Goal: Register for event/course

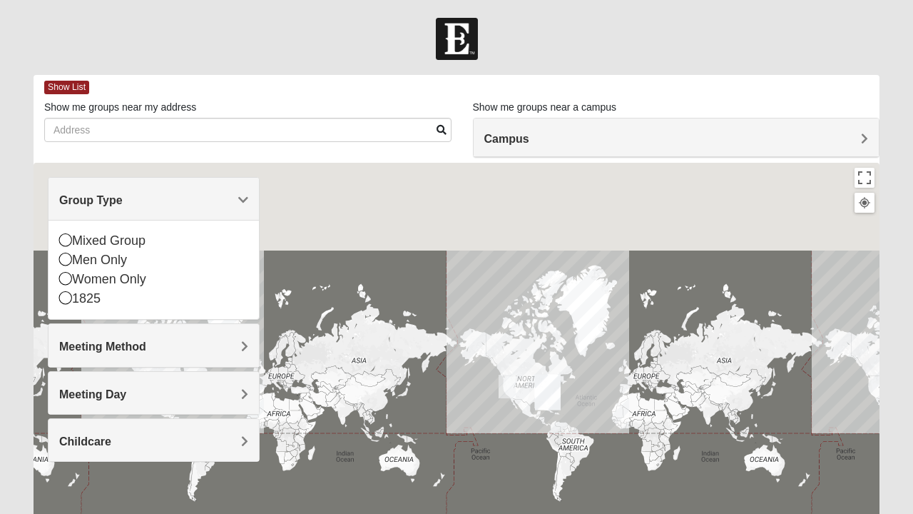
click at [66, 265] on icon at bounding box center [65, 259] width 13 height 13
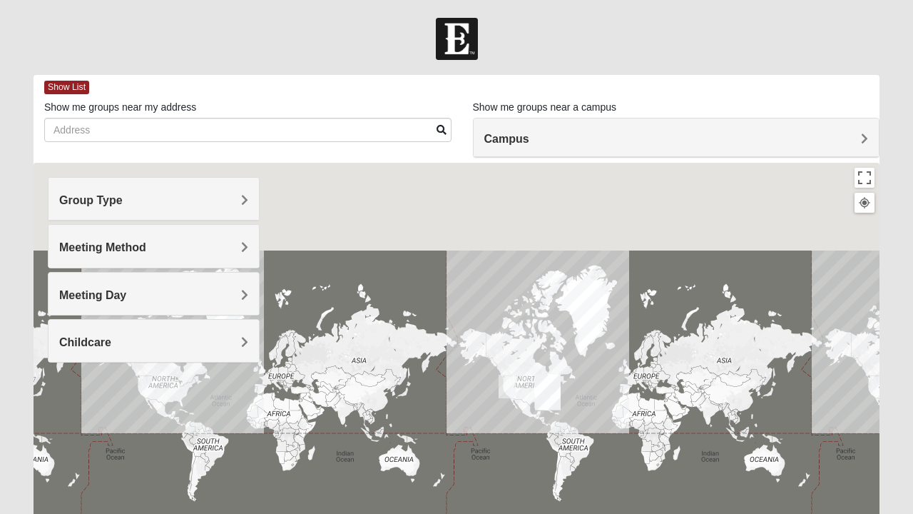
click at [208, 252] on h4 "Meeting Method" at bounding box center [153, 247] width 189 height 14
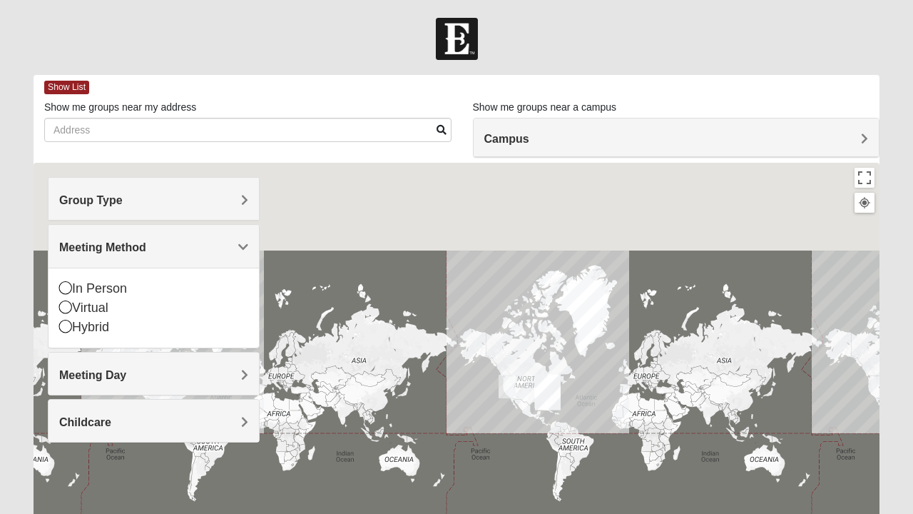
click at [68, 294] on div "In Person" at bounding box center [153, 288] width 189 height 19
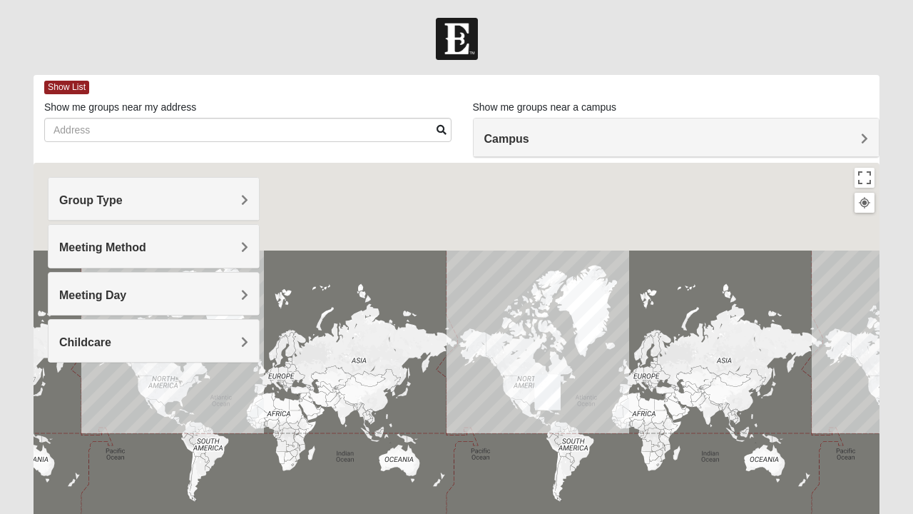
click at [136, 291] on h4 "Meeting Day" at bounding box center [153, 295] width 189 height 14
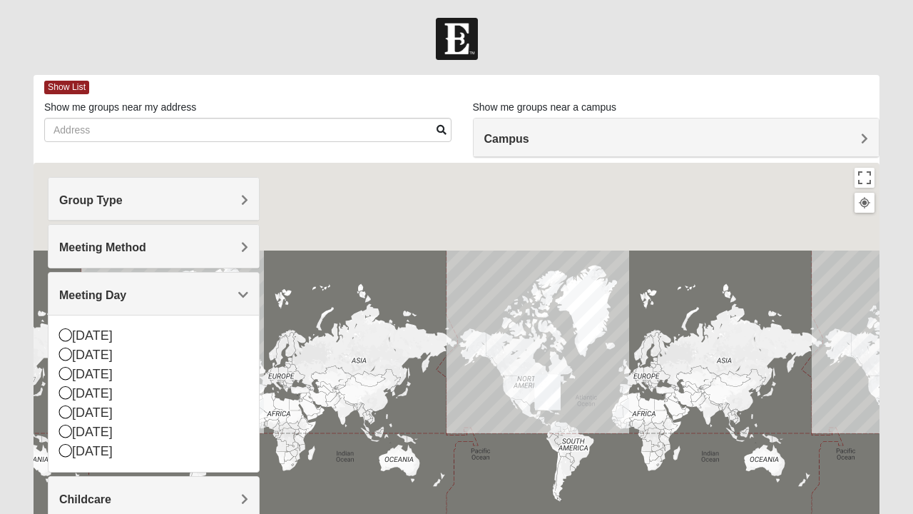
click at [66, 427] on icon at bounding box center [65, 431] width 13 height 13
click at [68, 415] on icon at bounding box center [65, 411] width 13 height 13
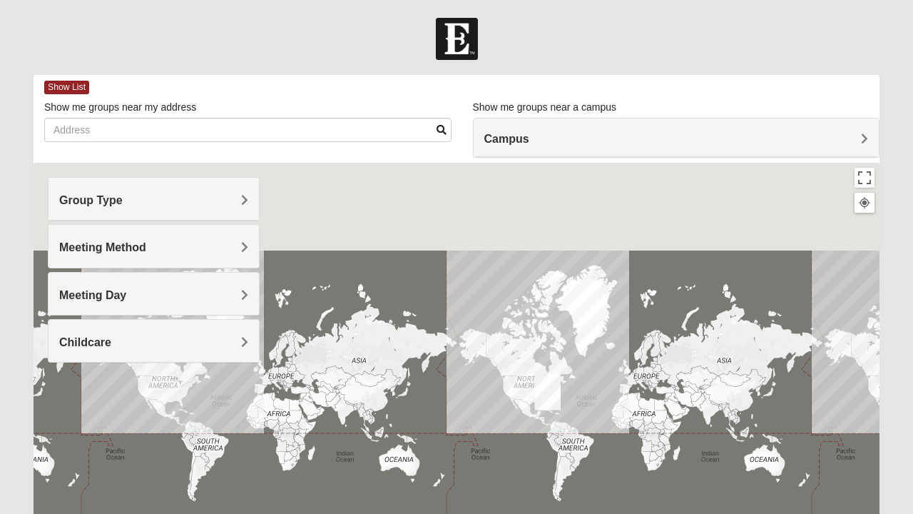
click at [71, 406] on div at bounding box center [457, 448] width 846 height 571
click at [146, 307] on div "Meeting Day" at bounding box center [154, 294] width 210 height 42
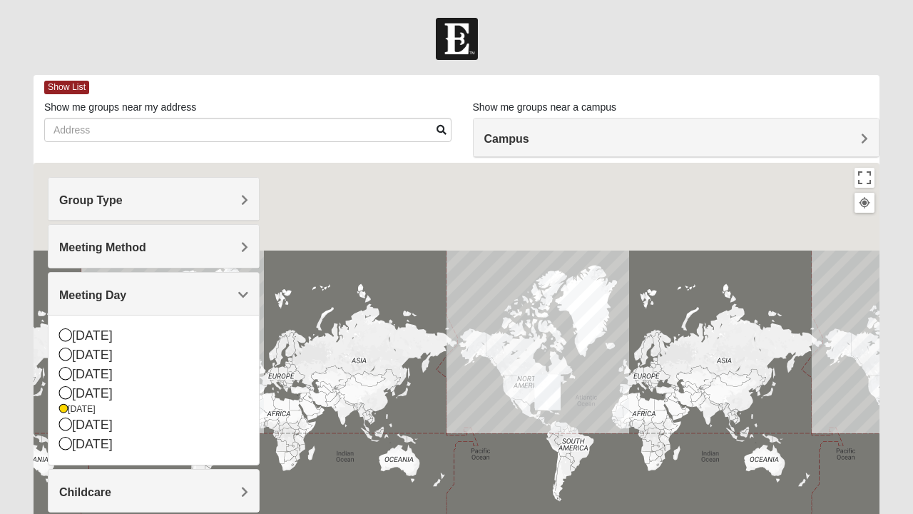
click at [66, 419] on icon at bounding box center [65, 423] width 13 height 13
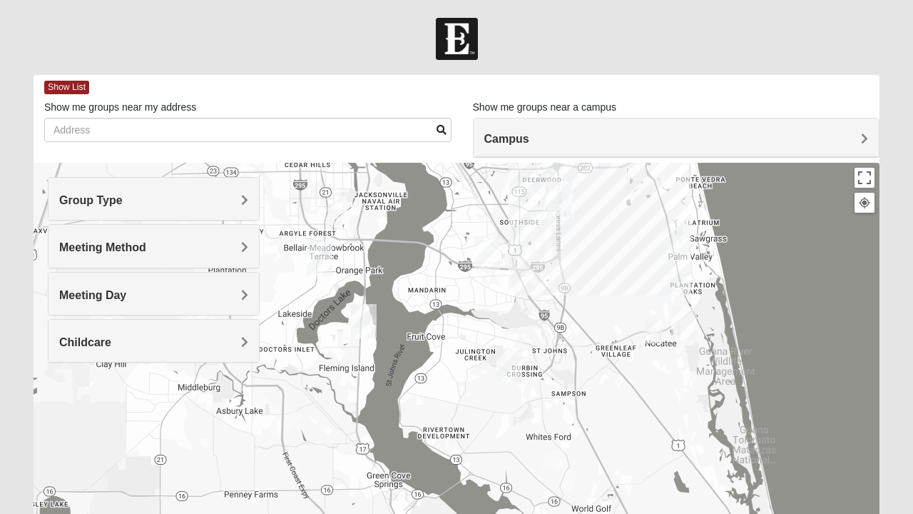
click at [248, 295] on div "Meeting Day" at bounding box center [154, 294] width 210 height 42
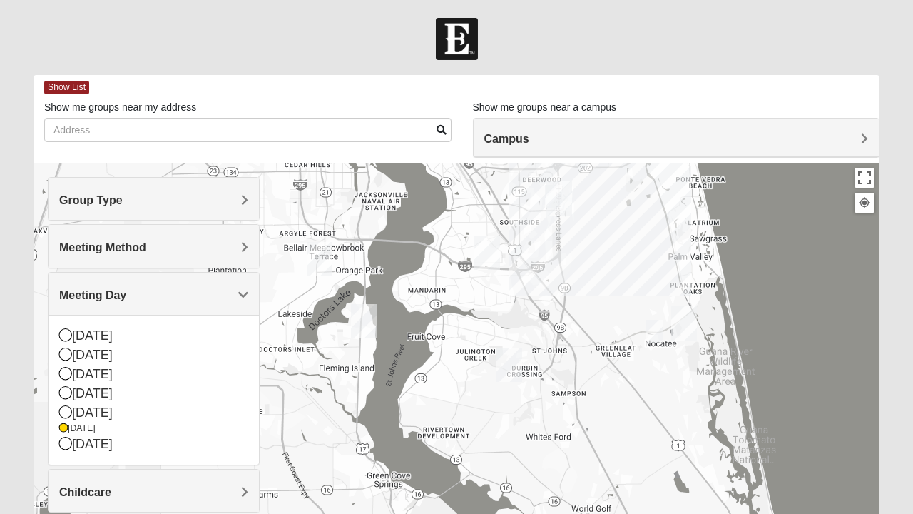
click at [70, 442] on icon at bounding box center [65, 443] width 13 height 13
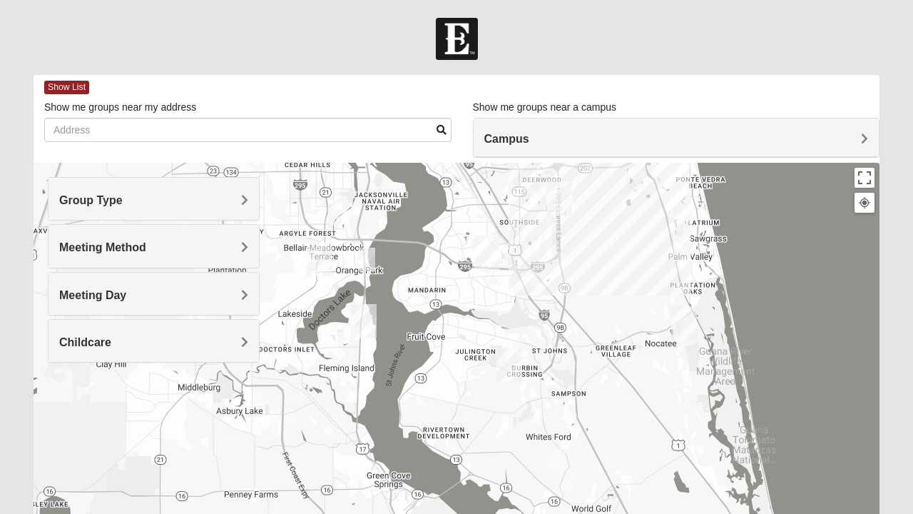
click at [369, 261] on img "Mens Dyszel 32073" at bounding box center [366, 259] width 29 height 35
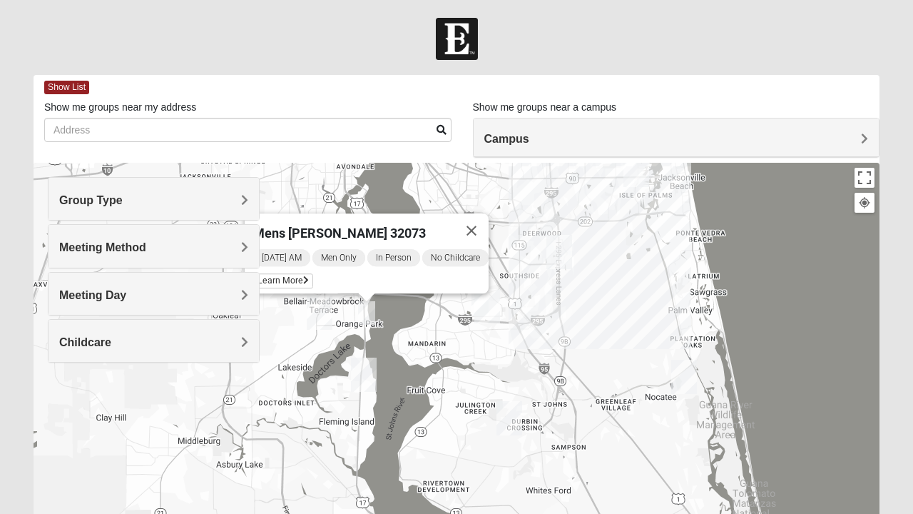
click at [208, 299] on h4 "Meeting Day" at bounding box center [153, 295] width 189 height 14
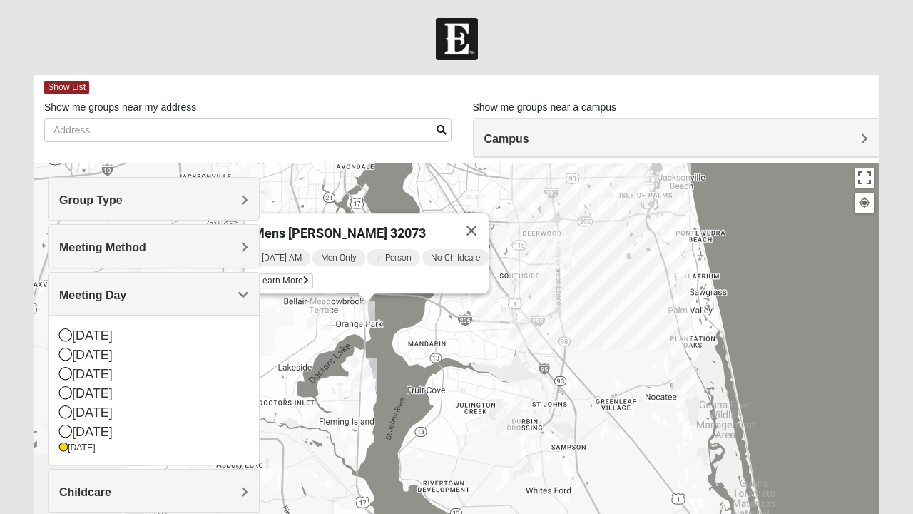
click at [89, 431] on div "[DATE]" at bounding box center [153, 431] width 189 height 19
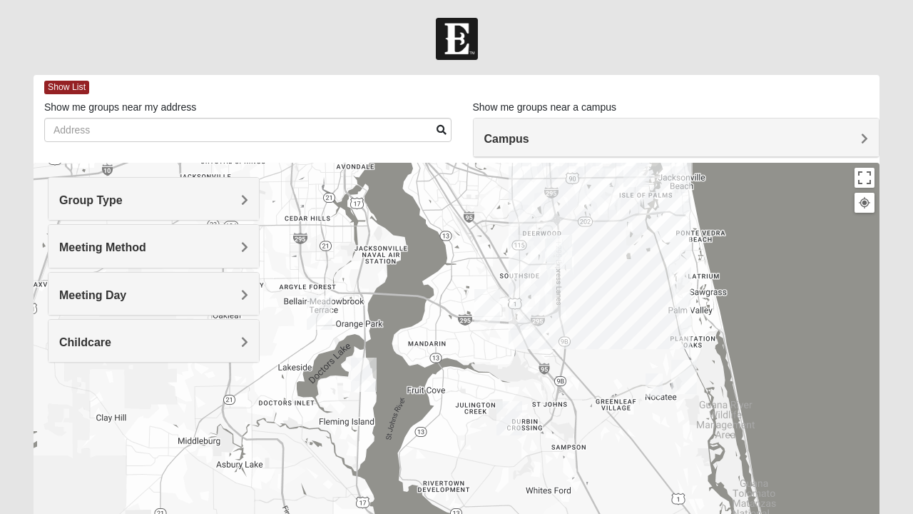
click at [655, 392] on img "Mens McCaffrey 32081" at bounding box center [654, 384] width 29 height 35
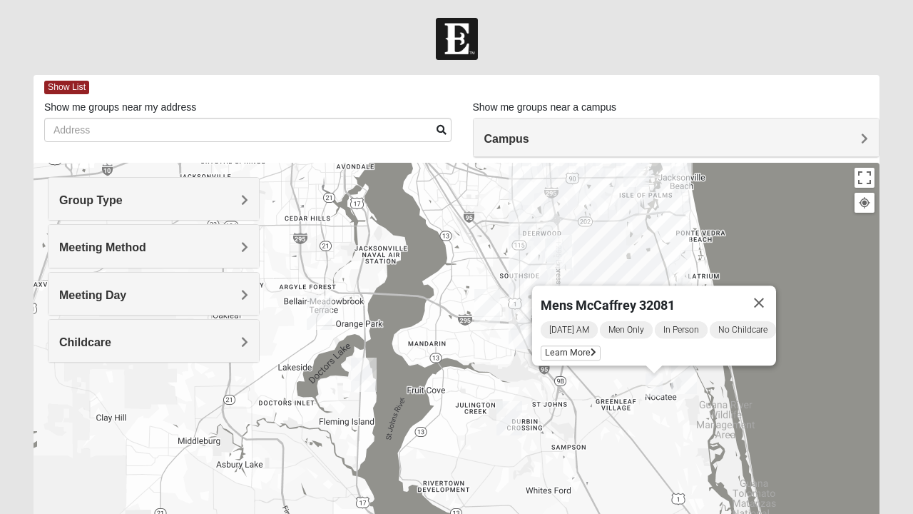
click at [683, 178] on img "Mens McLauchlan 32250" at bounding box center [684, 163] width 29 height 35
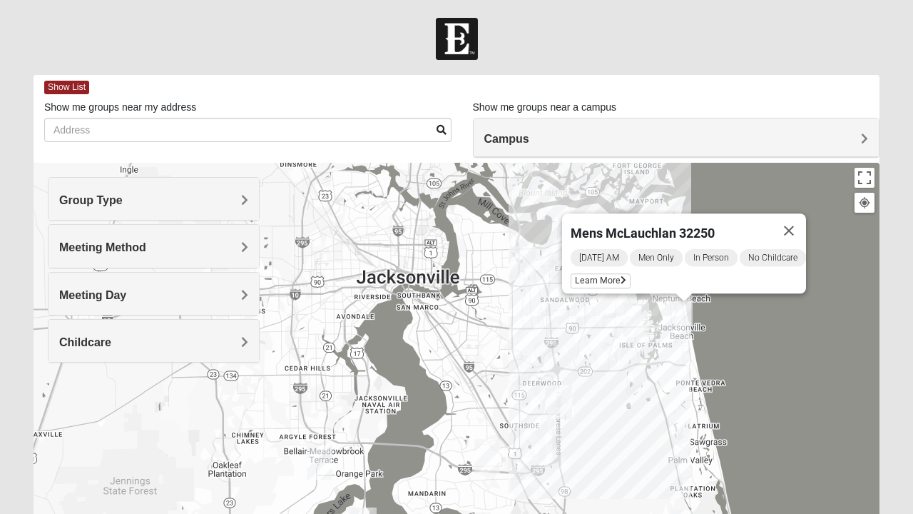
click at [174, 289] on h4 "Meeting Day" at bounding box center [153, 295] width 189 height 14
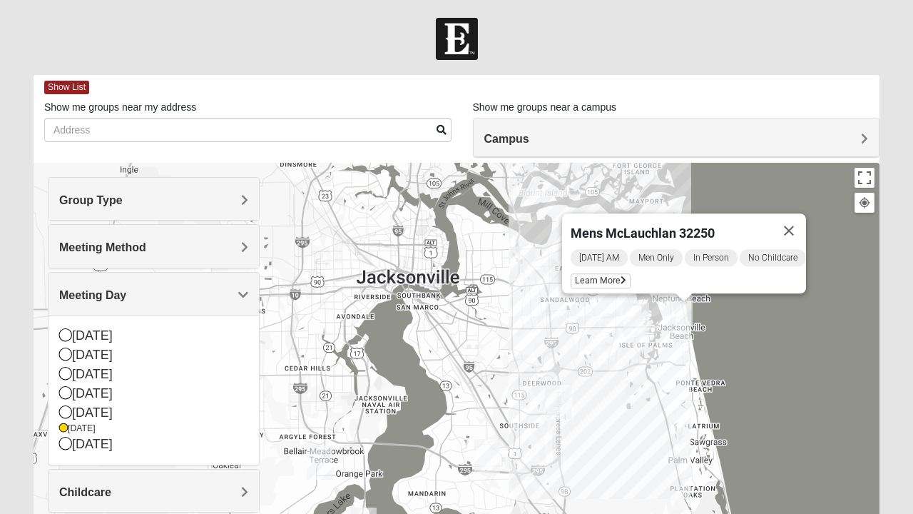
click at [101, 334] on div "[DATE]" at bounding box center [153, 335] width 189 height 19
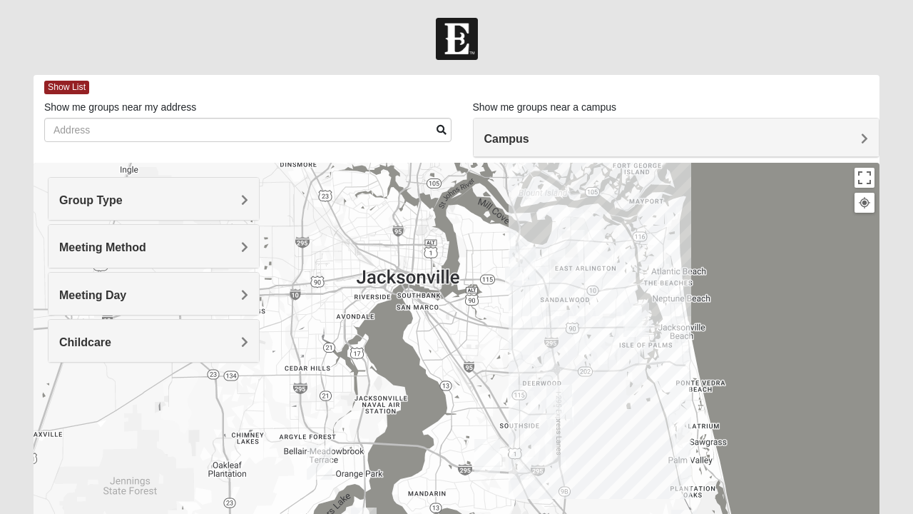
click at [511, 279] on img "Arlington" at bounding box center [522, 263] width 37 height 46
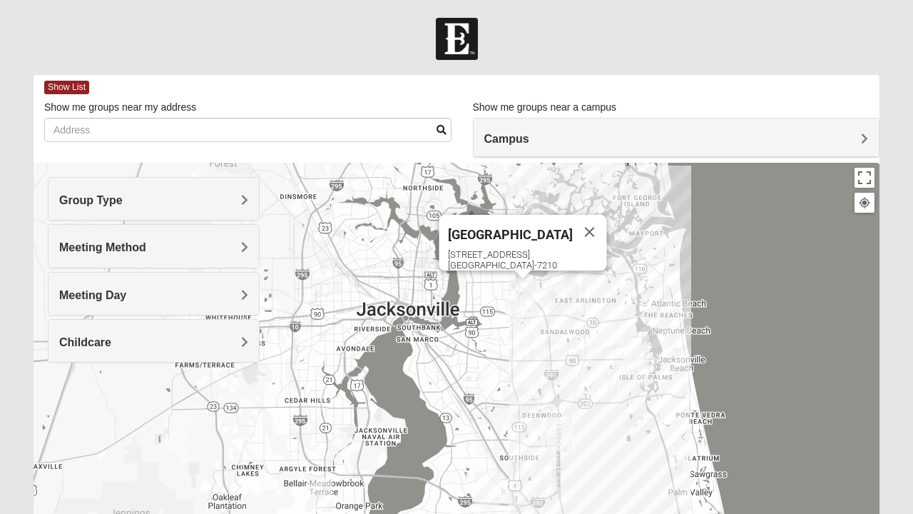
click at [507, 315] on img "Arlington" at bounding box center [522, 296] width 37 height 46
click at [509, 307] on img "Arlington" at bounding box center [522, 296] width 37 height 46
click at [509, 321] on img "Mens Smith/McGhee 32277" at bounding box center [513, 310] width 29 height 35
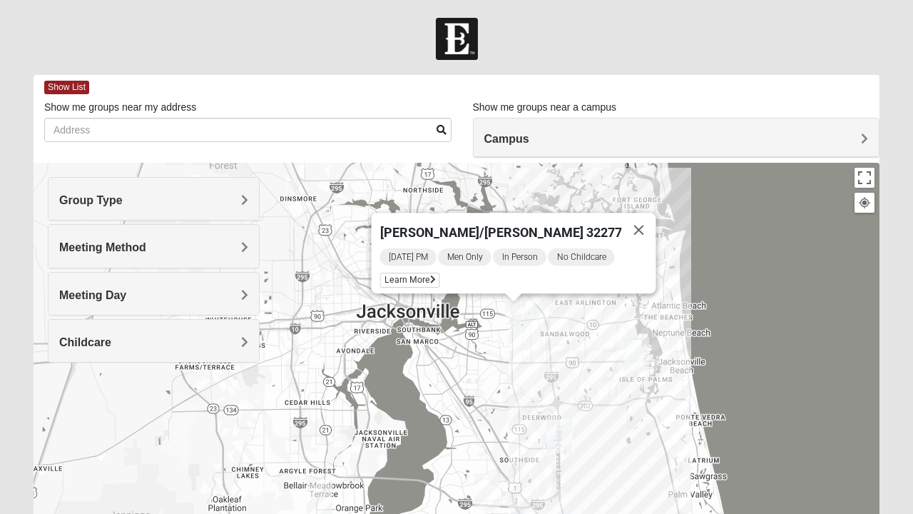
click at [197, 305] on div "Meeting Day" at bounding box center [154, 294] width 210 height 42
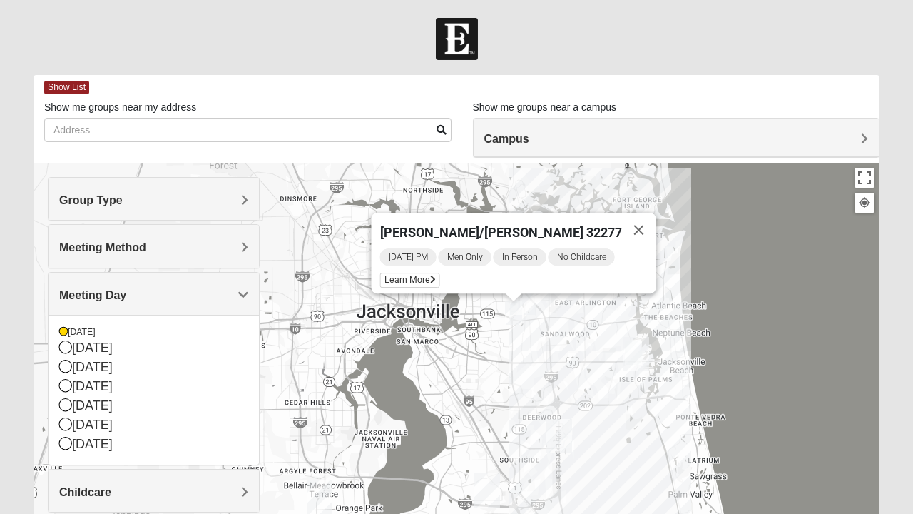
click at [71, 427] on icon at bounding box center [65, 423] width 13 height 13
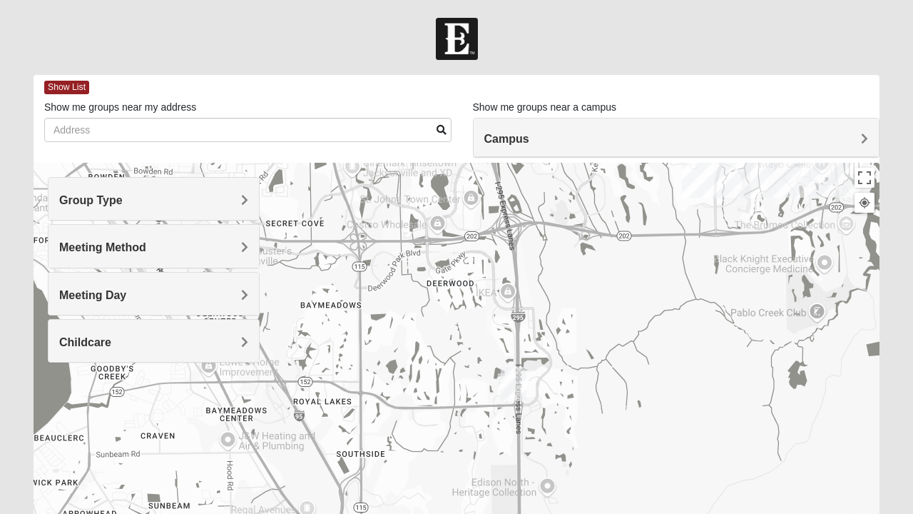
click at [499, 385] on img "Baymeadows" at bounding box center [513, 384] width 37 height 46
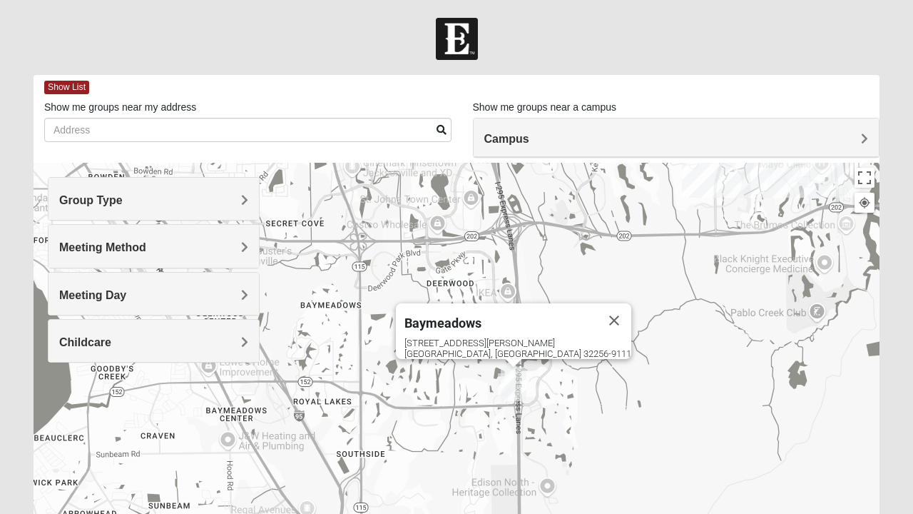
click at [494, 392] on img "On Campus Mens Ferguson 32256" at bounding box center [506, 384] width 29 height 35
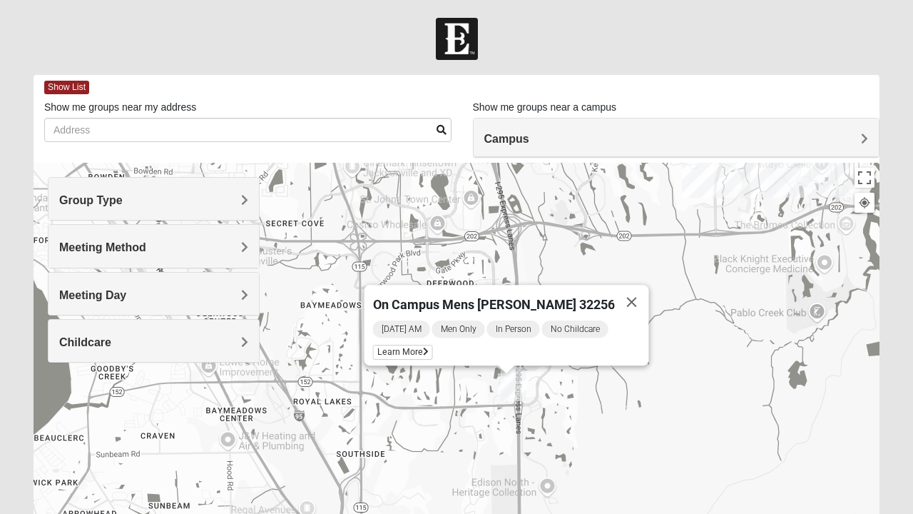
click at [429, 347] on icon at bounding box center [426, 351] width 6 height 9
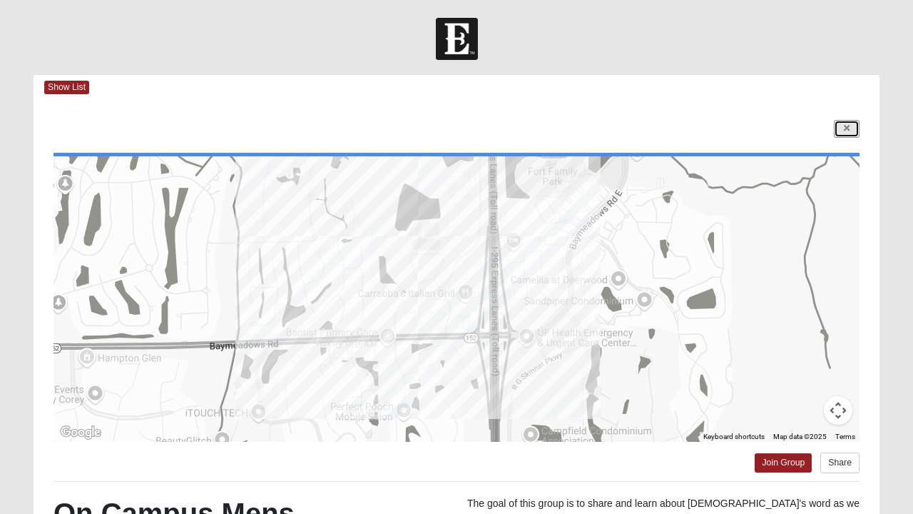
click at [847, 124] on icon at bounding box center [847, 128] width 6 height 9
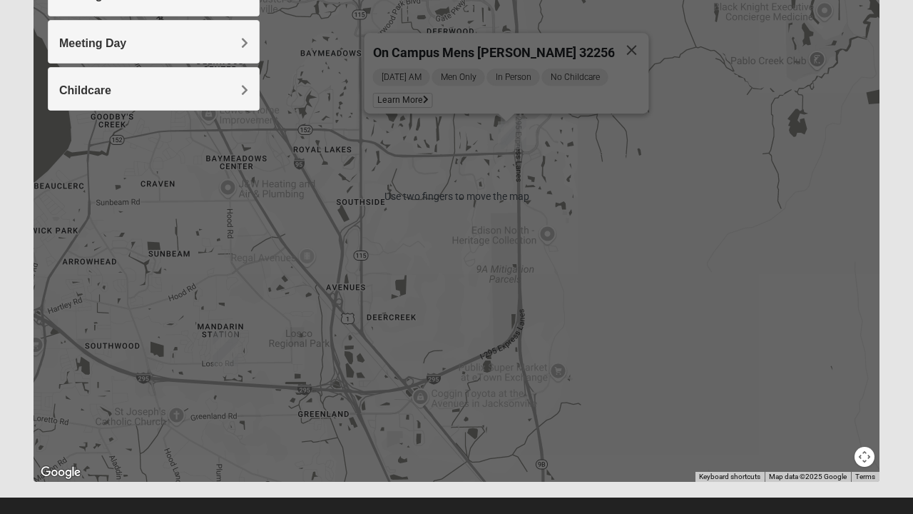
scroll to position [272, 0]
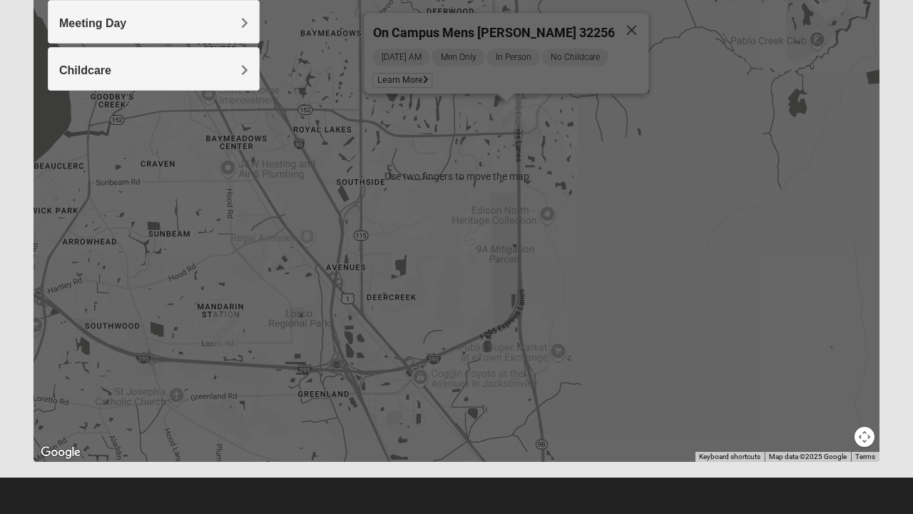
click at [642, 288] on div "On Campus Mens [PERSON_NAME] 32256 [DATE] AM Men Only In Person No Childcare Le…" at bounding box center [457, 176] width 846 height 571
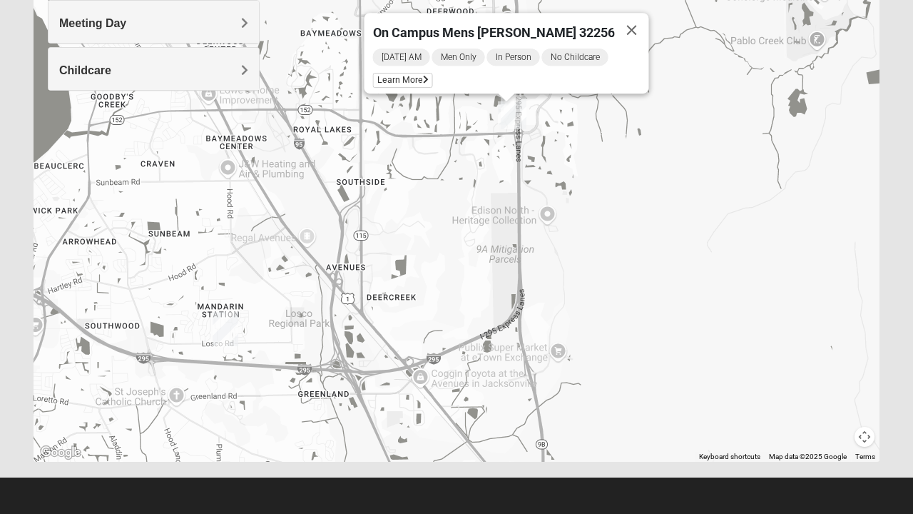
click at [642, 287] on div "On Campus Mens [PERSON_NAME] 32256 [DATE] AM Men Only In Person No Childcare Le…" at bounding box center [457, 176] width 846 height 571
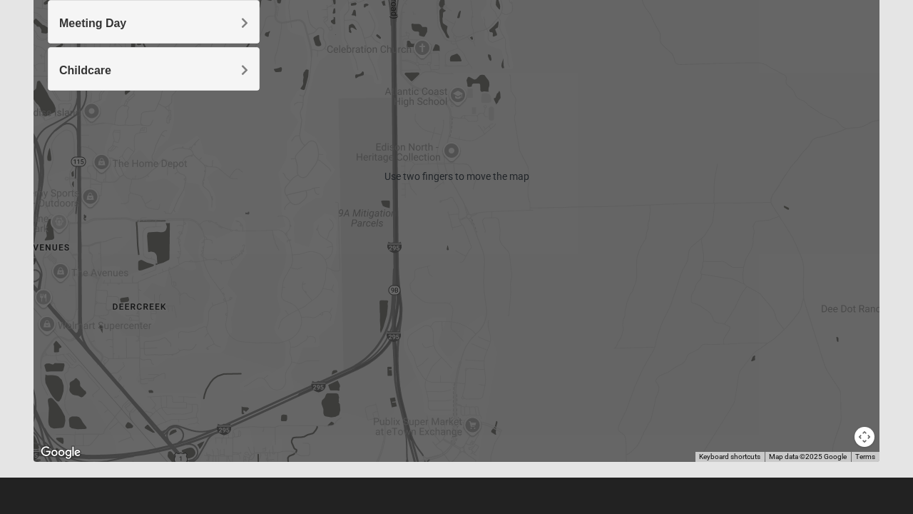
click at [585, 295] on div "On Campus Mens [PERSON_NAME] 32256 [DATE] AM Men Only In Person No Childcare Le…" at bounding box center [457, 176] width 846 height 571
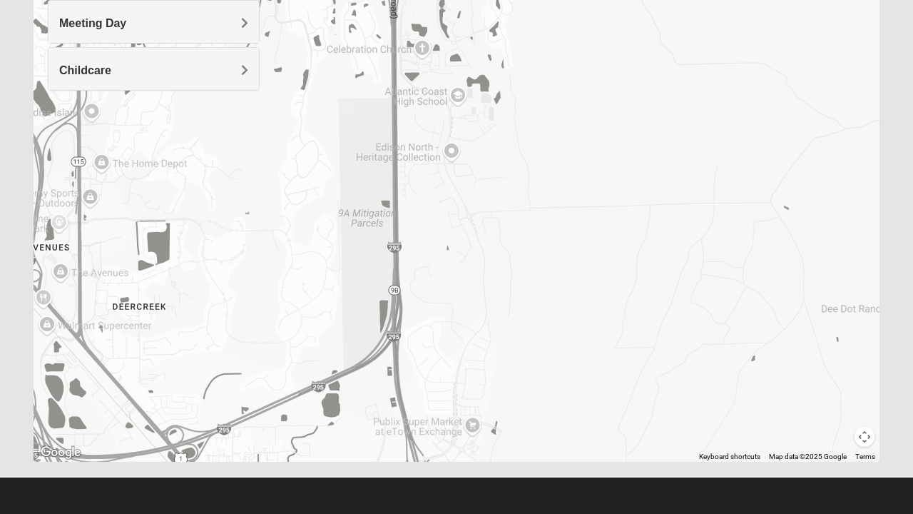
click at [584, 290] on div "On Campus Mens [PERSON_NAME] 32256 [DATE] AM Men Only In Person No Childcare Le…" at bounding box center [457, 176] width 846 height 571
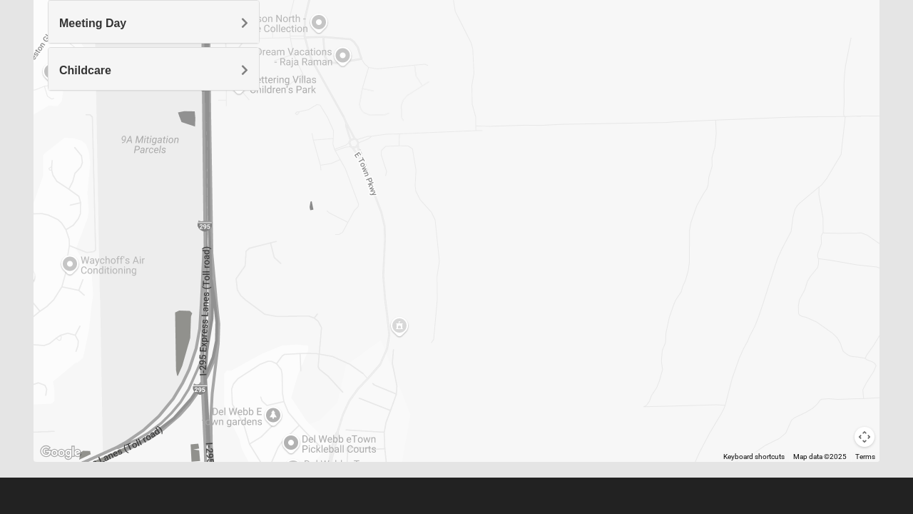
click at [576, 303] on div "On Campus Mens [PERSON_NAME] 32256 [DATE] AM Men Only In Person No Childcare Le…" at bounding box center [457, 176] width 846 height 571
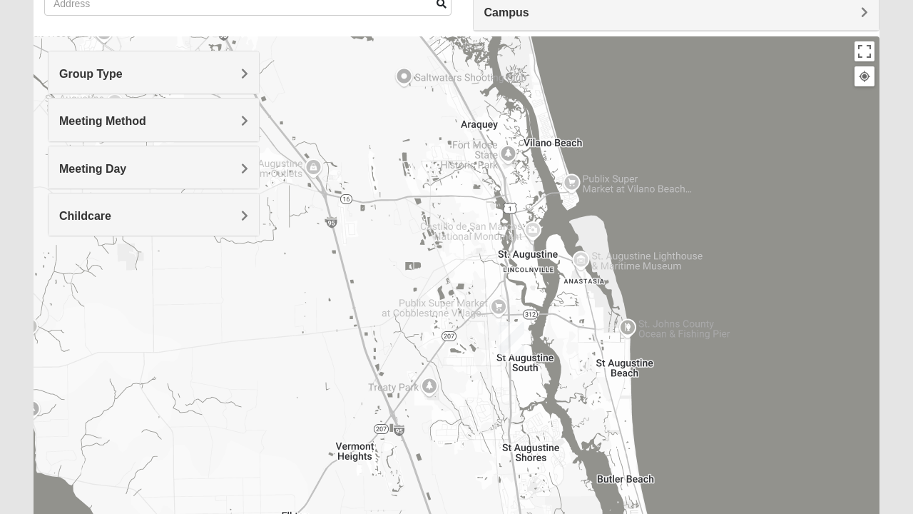
scroll to position [126, 0]
click at [193, 68] on h4 "Group Type" at bounding box center [153, 75] width 189 height 14
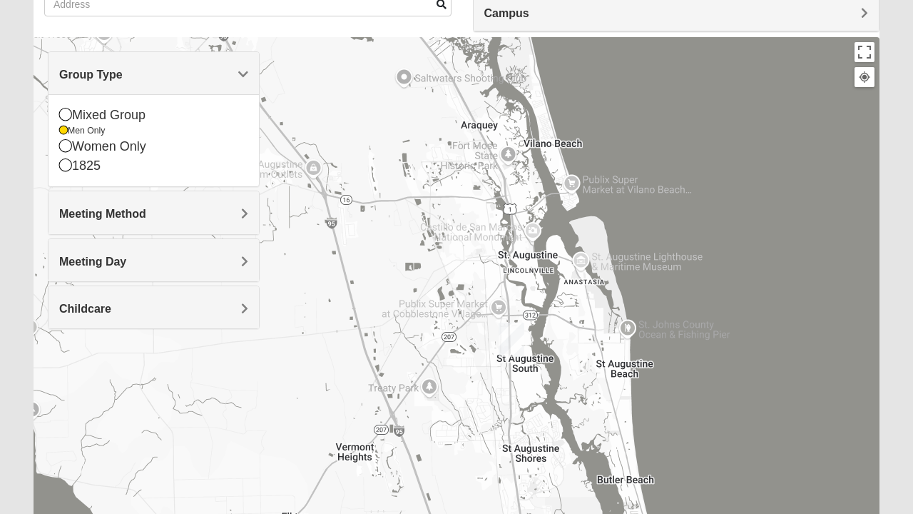
click at [133, 118] on div "Mixed Group" at bounding box center [153, 115] width 189 height 19
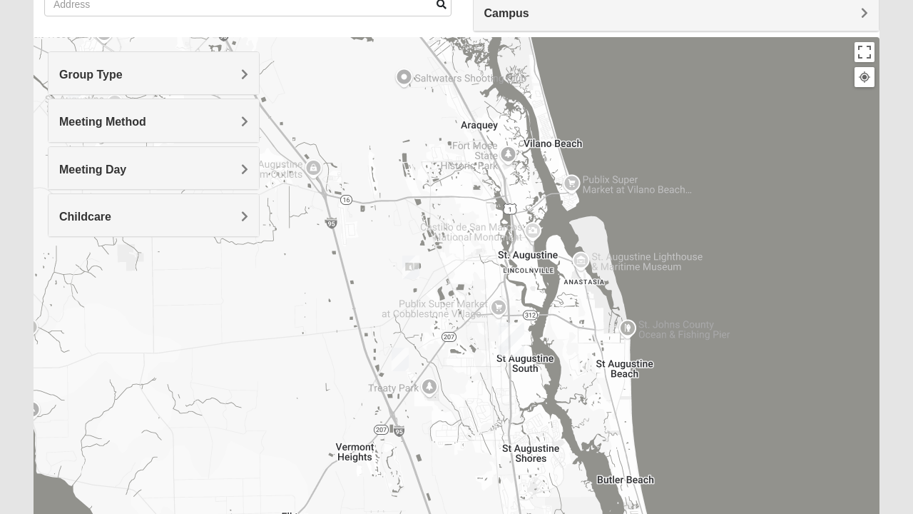
click at [66, 120] on span "Meeting Method" at bounding box center [102, 122] width 87 height 12
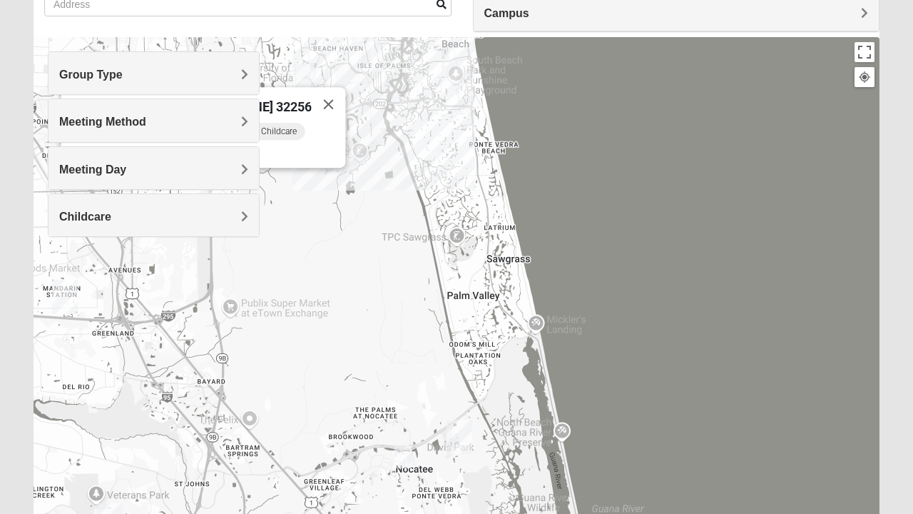
click at [146, 126] on span "Meeting Method" at bounding box center [102, 122] width 87 height 12
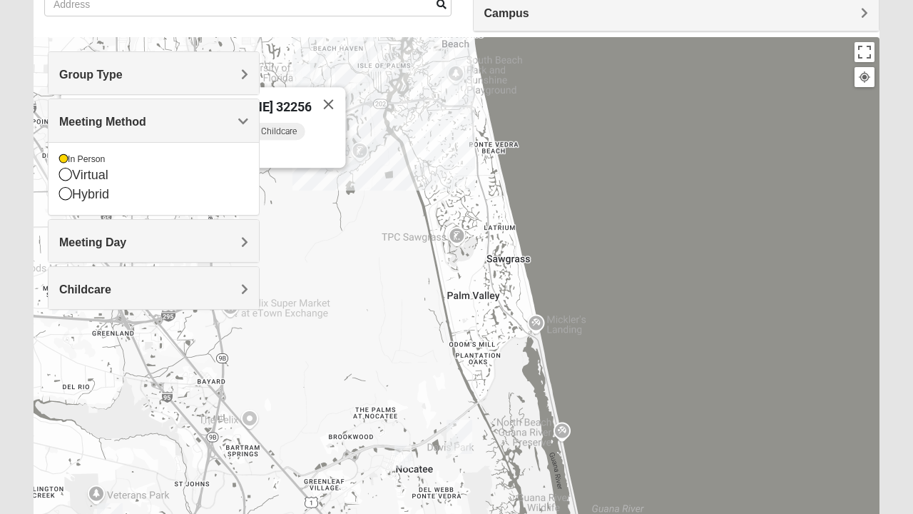
click at [312, 202] on div "On Campus Mens [PERSON_NAME] 32256 [DATE] AM Men Only In Person No Childcare Le…" at bounding box center [457, 322] width 846 height 571
click at [298, 238] on div "On Campus Mens [PERSON_NAME] 32256 [DATE] AM Men Only In Person No Childcare Le…" at bounding box center [457, 322] width 846 height 571
click at [288, 218] on div "On Campus Mens [PERSON_NAME] 32256 [DATE] AM Men Only In Person No Childcare Le…" at bounding box center [457, 322] width 846 height 571
click at [290, 218] on div "On Campus Mens [PERSON_NAME] 32256 [DATE] AM Men Only In Person No Childcare Le…" at bounding box center [457, 322] width 846 height 571
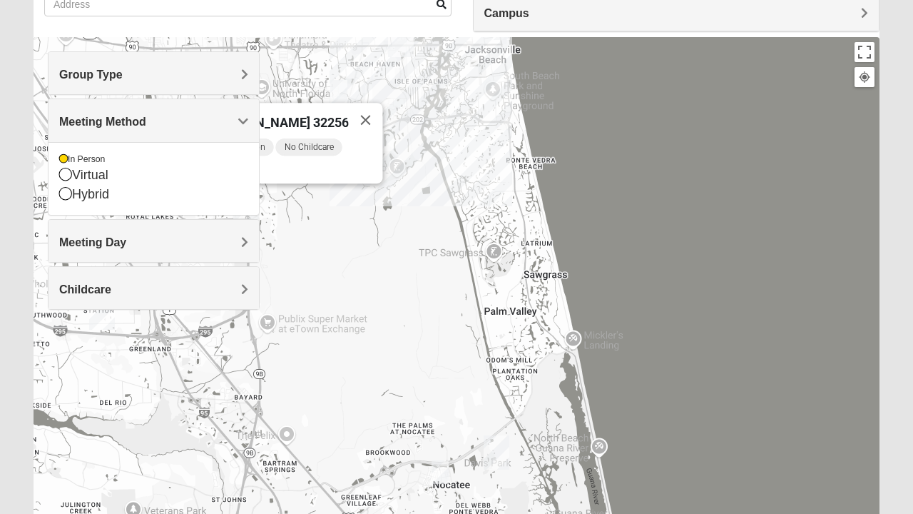
click at [126, 240] on span "Meeting Day" at bounding box center [92, 242] width 67 height 12
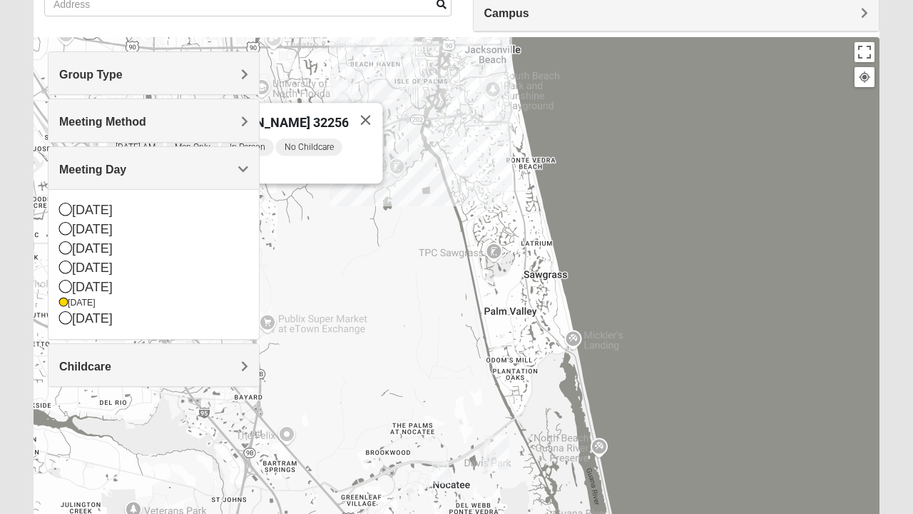
click at [310, 260] on div "On Campus Mens [PERSON_NAME] 32256 [DATE] AM Men Only In Person No Childcare Le…" at bounding box center [457, 322] width 846 height 571
click at [68, 227] on icon at bounding box center [65, 228] width 13 height 13
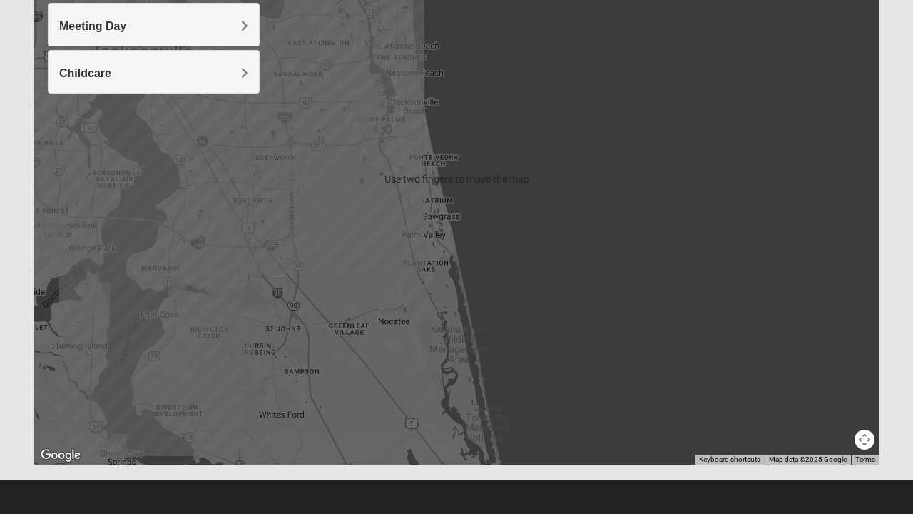
scroll to position [272, 0]
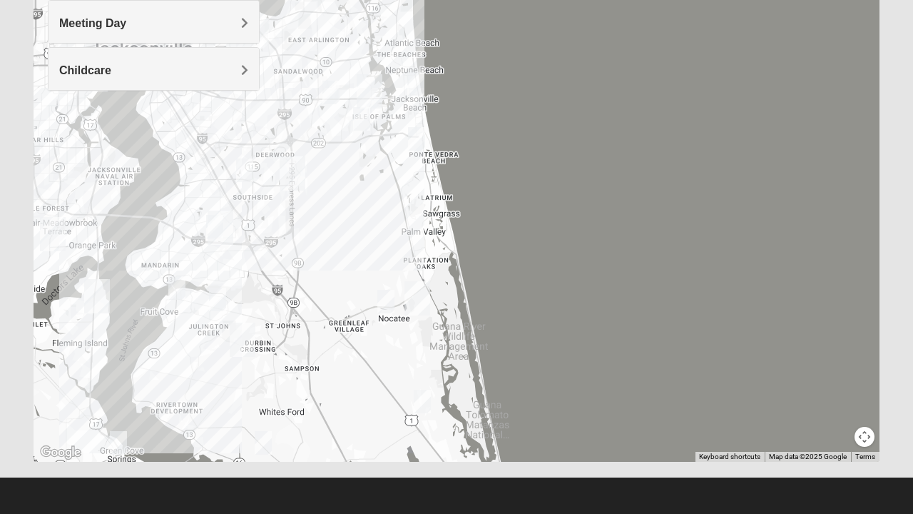
click at [515, 310] on div at bounding box center [457, 176] width 846 height 571
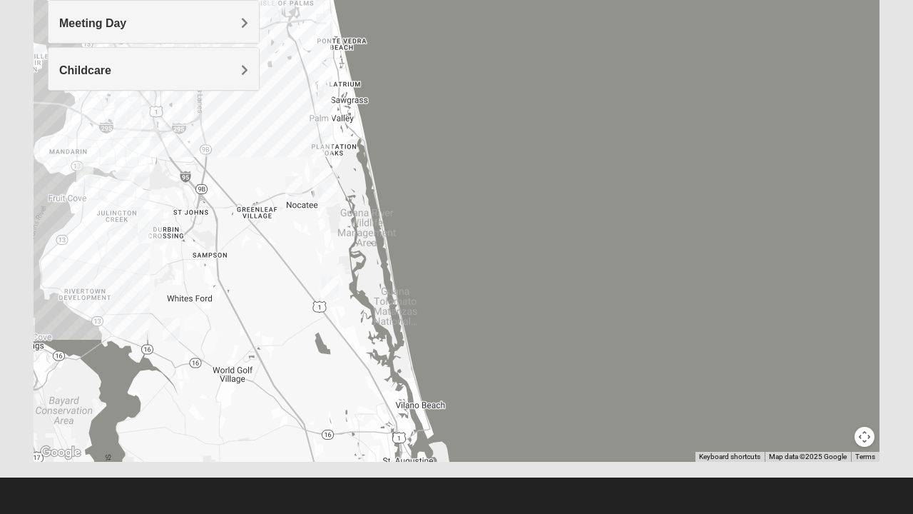
click at [312, 345] on div at bounding box center [457, 176] width 846 height 571
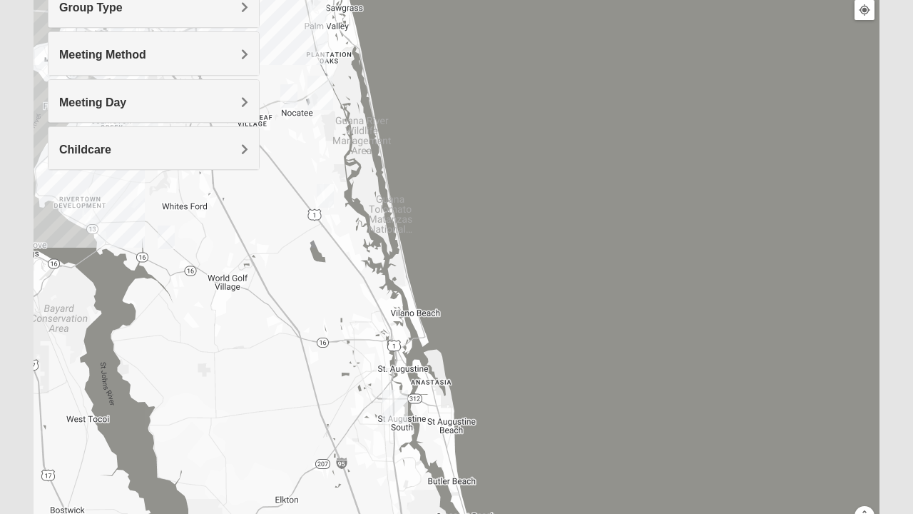
scroll to position [193, 0]
click at [160, 101] on h4 "Meeting Day" at bounding box center [153, 103] width 189 height 14
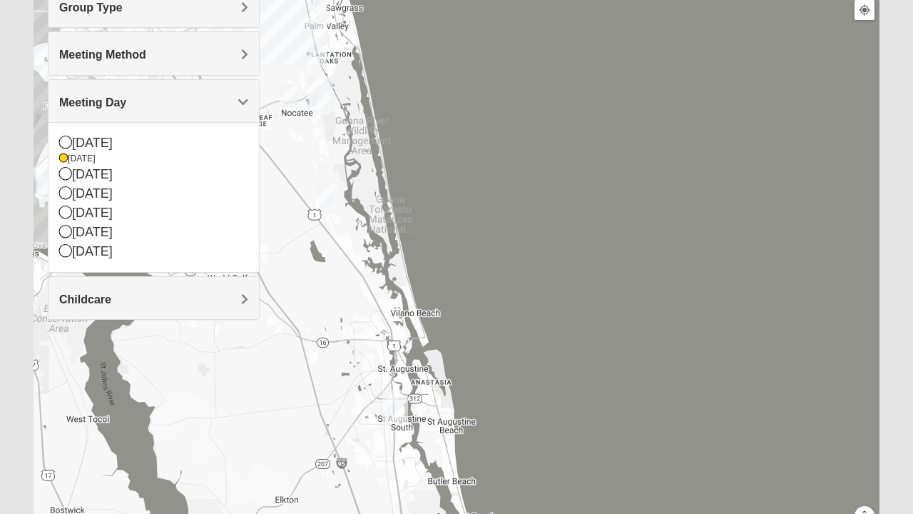
click at [67, 173] on icon at bounding box center [65, 173] width 13 height 13
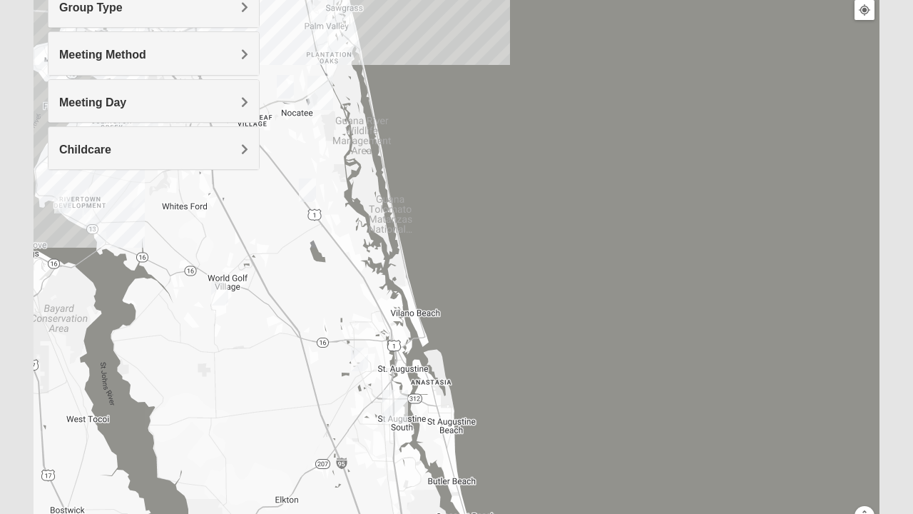
click at [197, 99] on h4 "Meeting Day" at bounding box center [153, 103] width 189 height 14
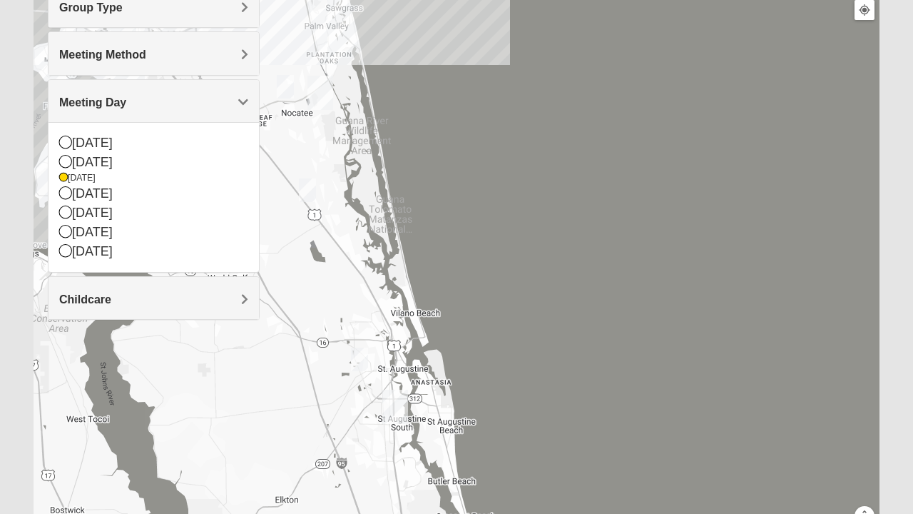
click at [67, 193] on icon at bounding box center [65, 192] width 13 height 13
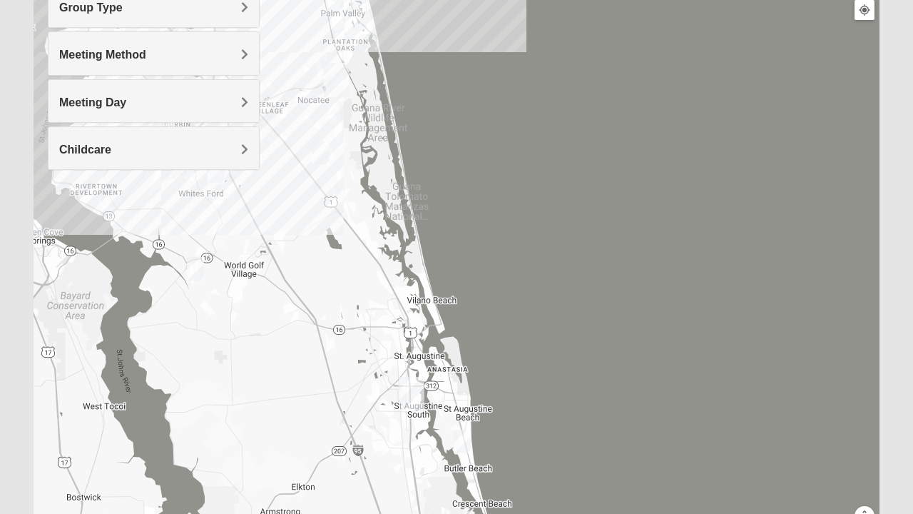
click at [462, 439] on img "Mixed Tant 32080" at bounding box center [462, 441] width 29 height 35
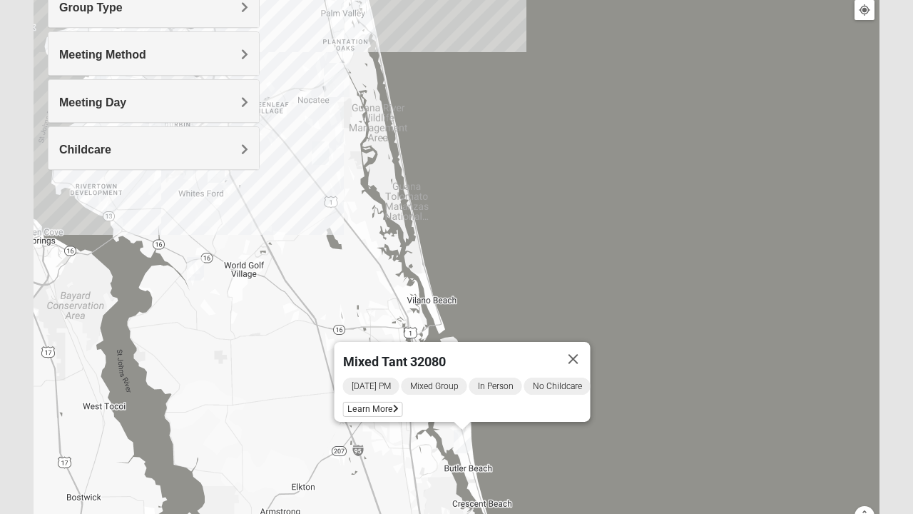
click at [200, 106] on h4 "Meeting Day" at bounding box center [153, 103] width 189 height 14
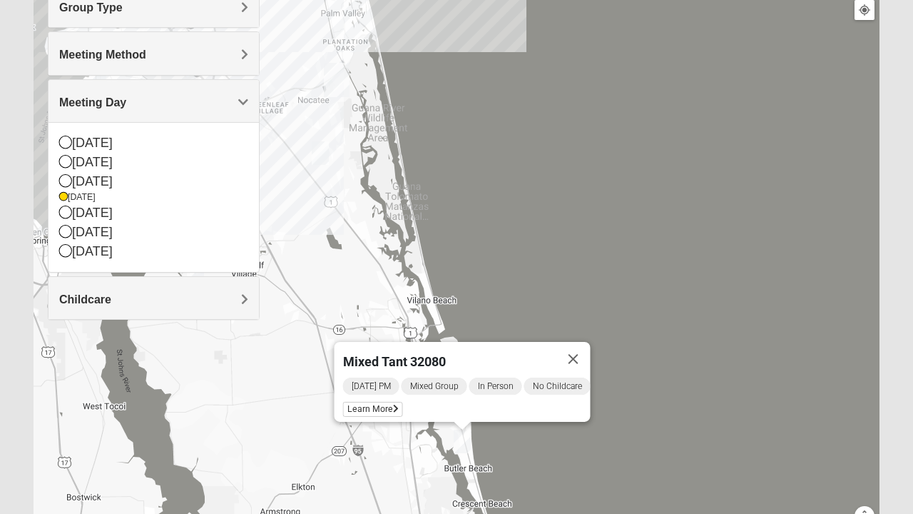
click at [66, 209] on icon at bounding box center [65, 211] width 13 height 13
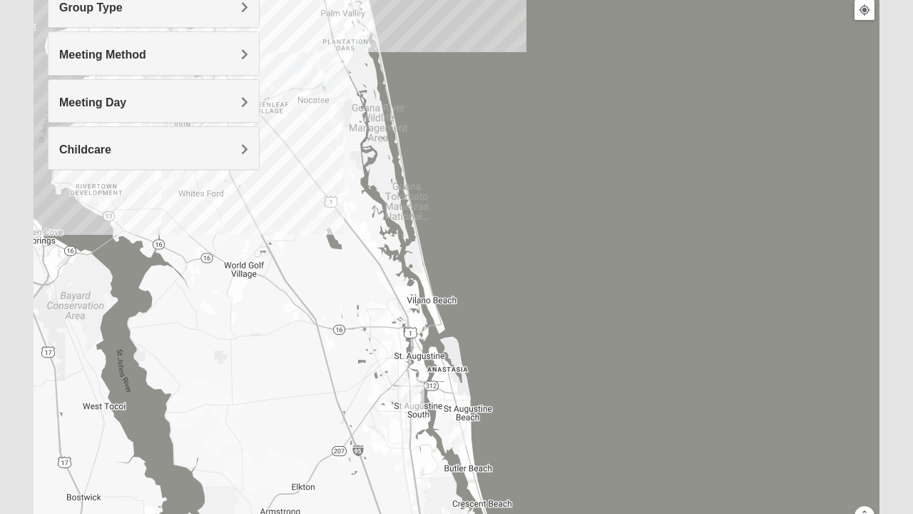
click at [458, 431] on img "Mens Day/Nettles 32080" at bounding box center [457, 432] width 29 height 35
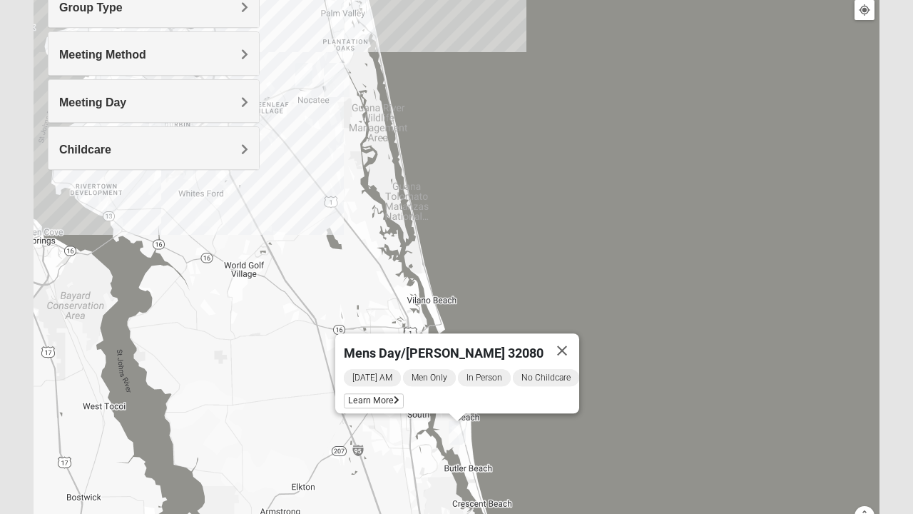
click at [152, 99] on h4 "Meeting Day" at bounding box center [153, 103] width 189 height 14
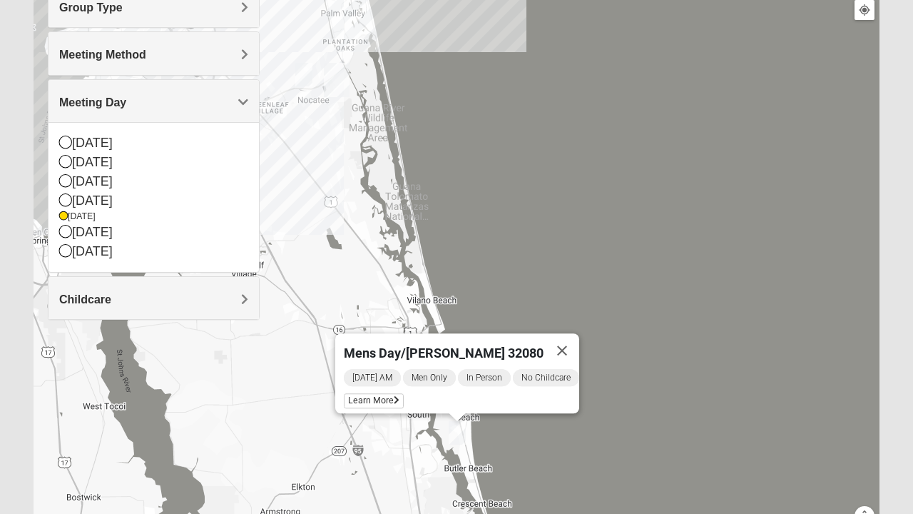
click at [68, 232] on icon at bounding box center [65, 231] width 13 height 13
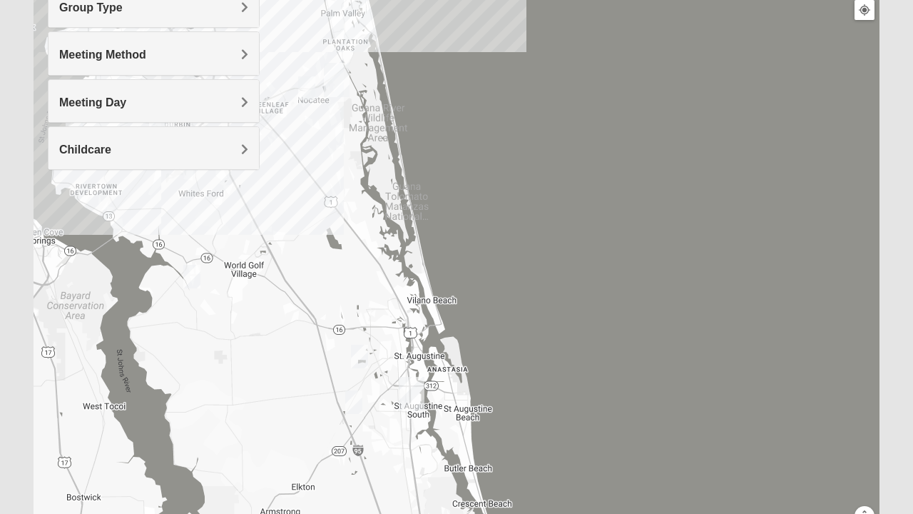
click at [356, 405] on img "Mixed Noteware 32084" at bounding box center [354, 402] width 29 height 35
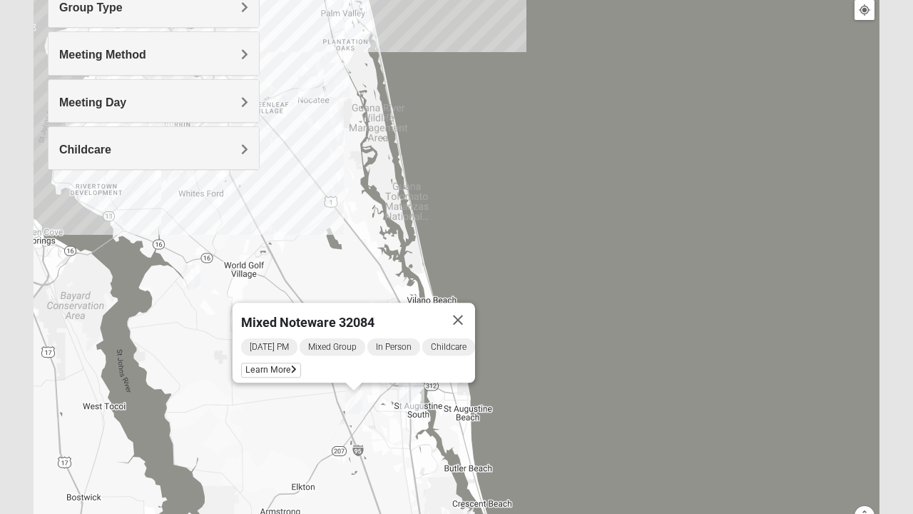
click at [465, 310] on button "Close" at bounding box center [458, 320] width 34 height 34
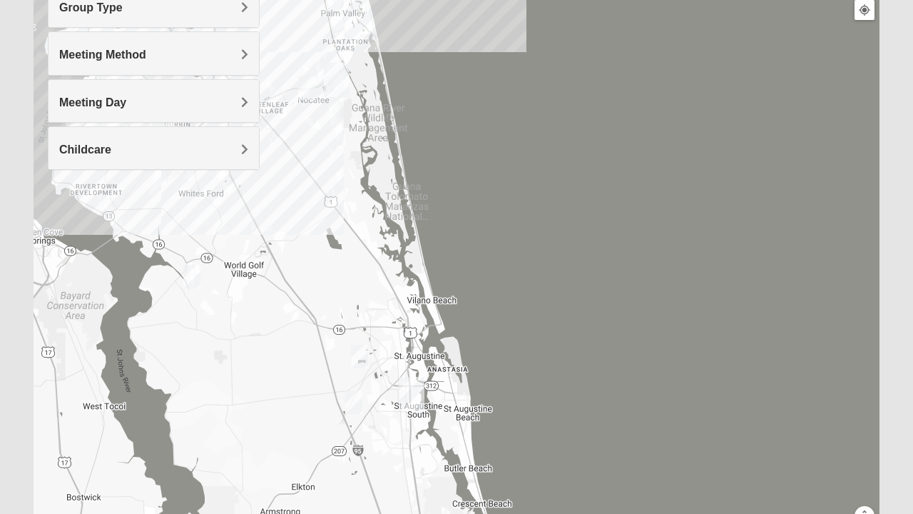
click at [367, 350] on img "Mixed Marenco 32084" at bounding box center [359, 356] width 29 height 35
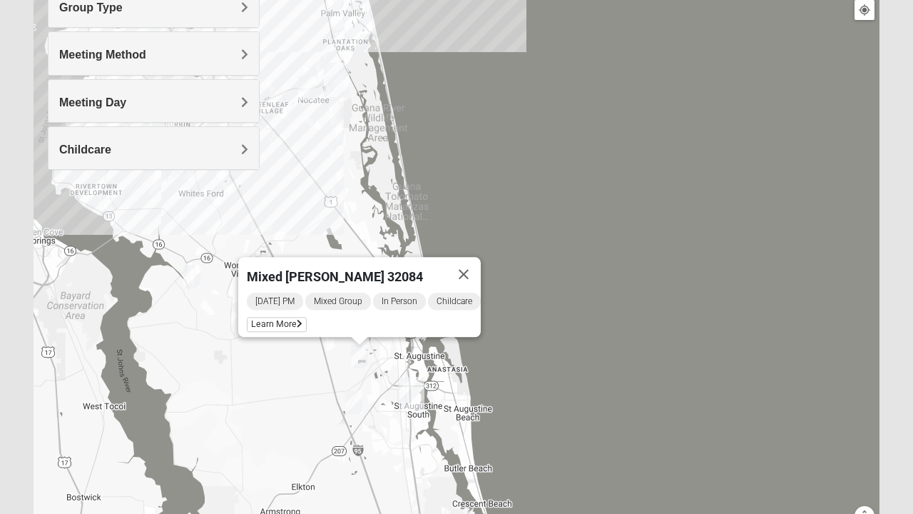
click at [471, 263] on button "Close" at bounding box center [464, 274] width 34 height 34
